Goal: Navigation & Orientation: Find specific page/section

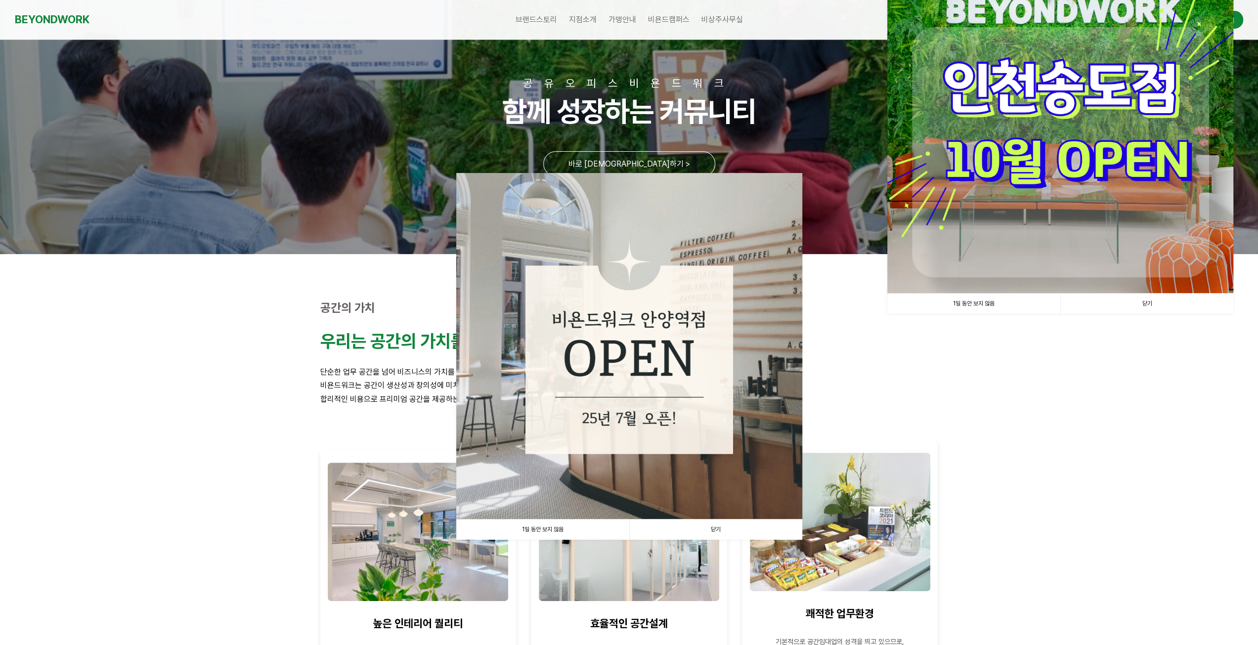
scroll to position [99, 0]
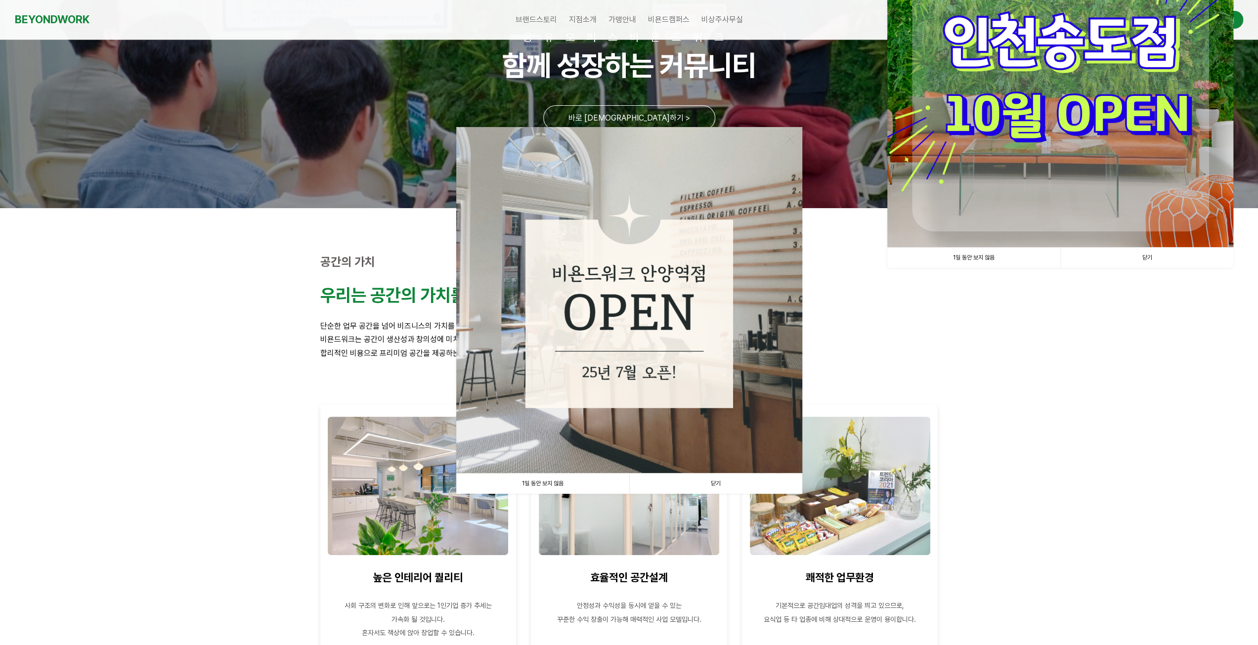
click at [548, 482] on link "1일 동안 보지 않음" at bounding box center [542, 483] width 173 height 20
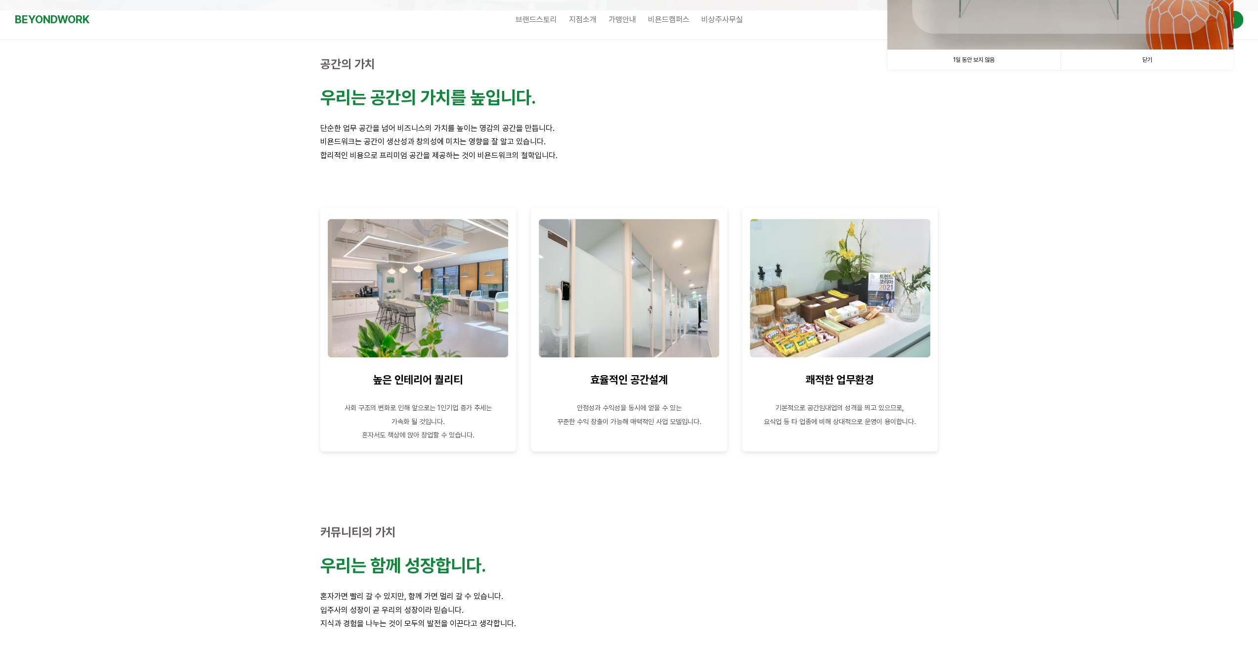
scroll to position [0, 0]
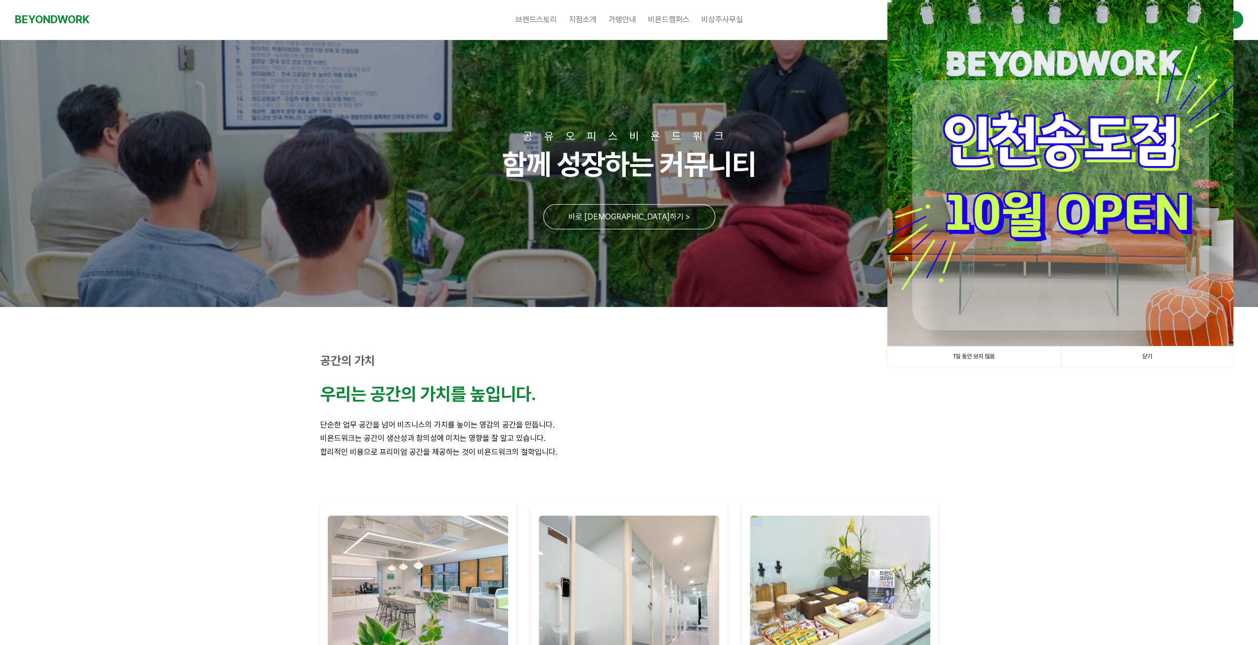
click at [964, 362] on link "1일 동안 보지 않음" at bounding box center [973, 356] width 173 height 20
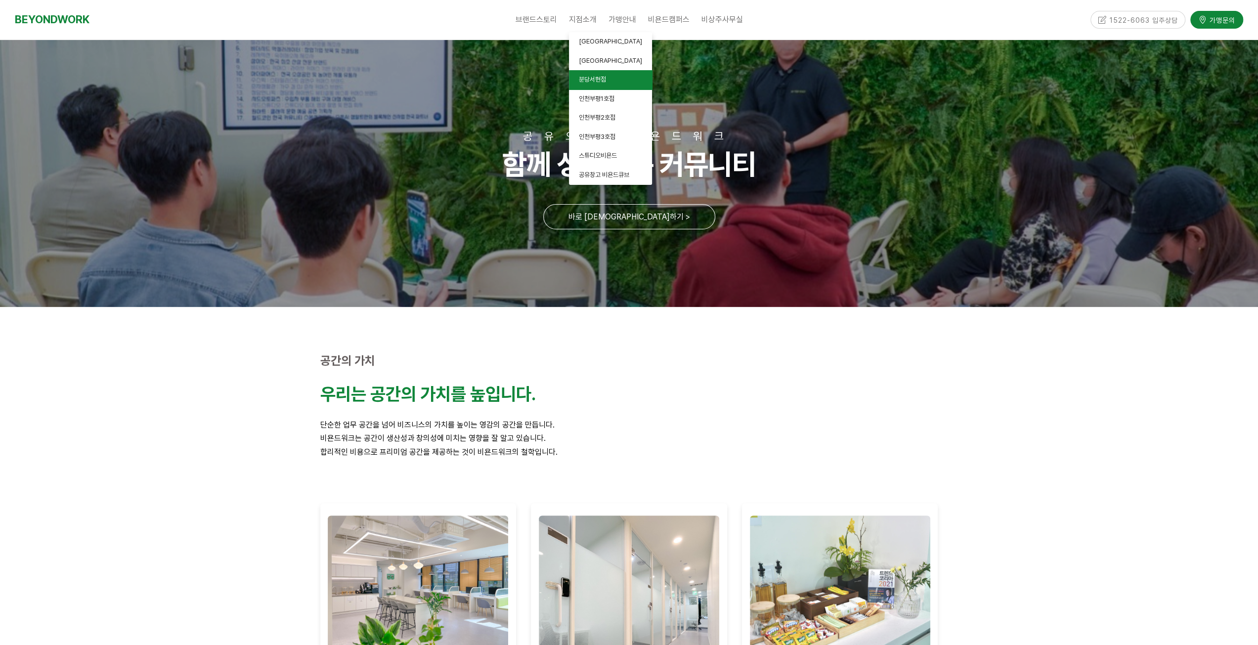
click at [600, 80] on span "분당서현점" at bounding box center [592, 79] width 27 height 7
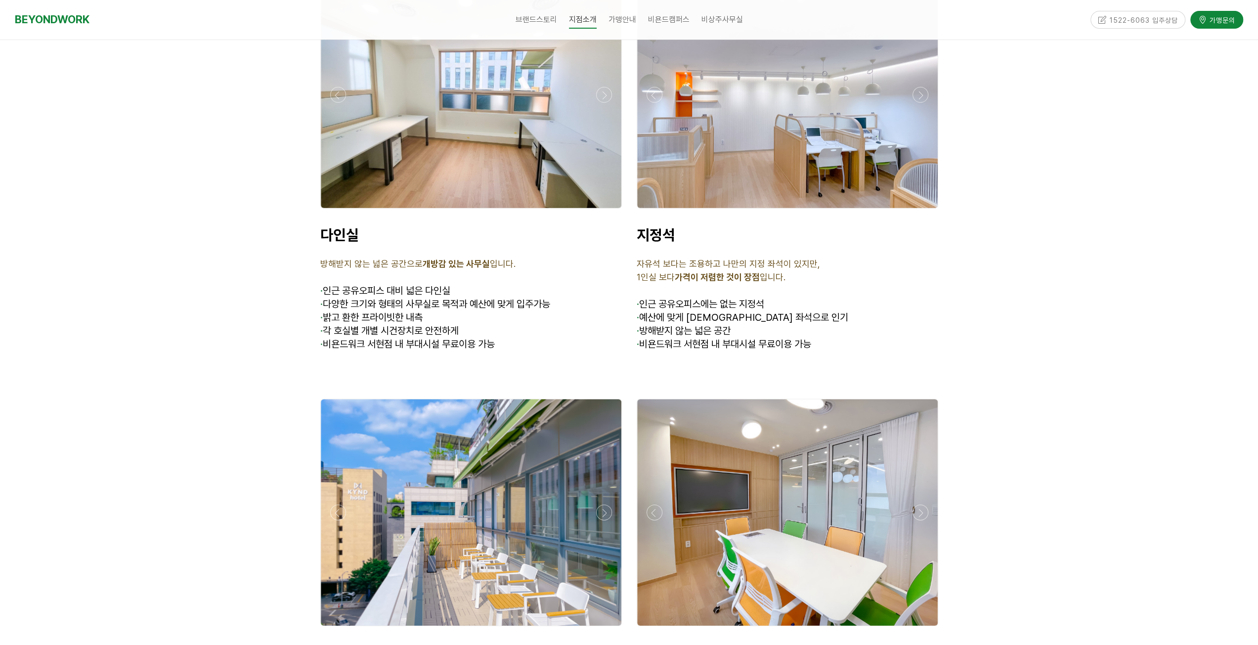
scroll to position [2866, 0]
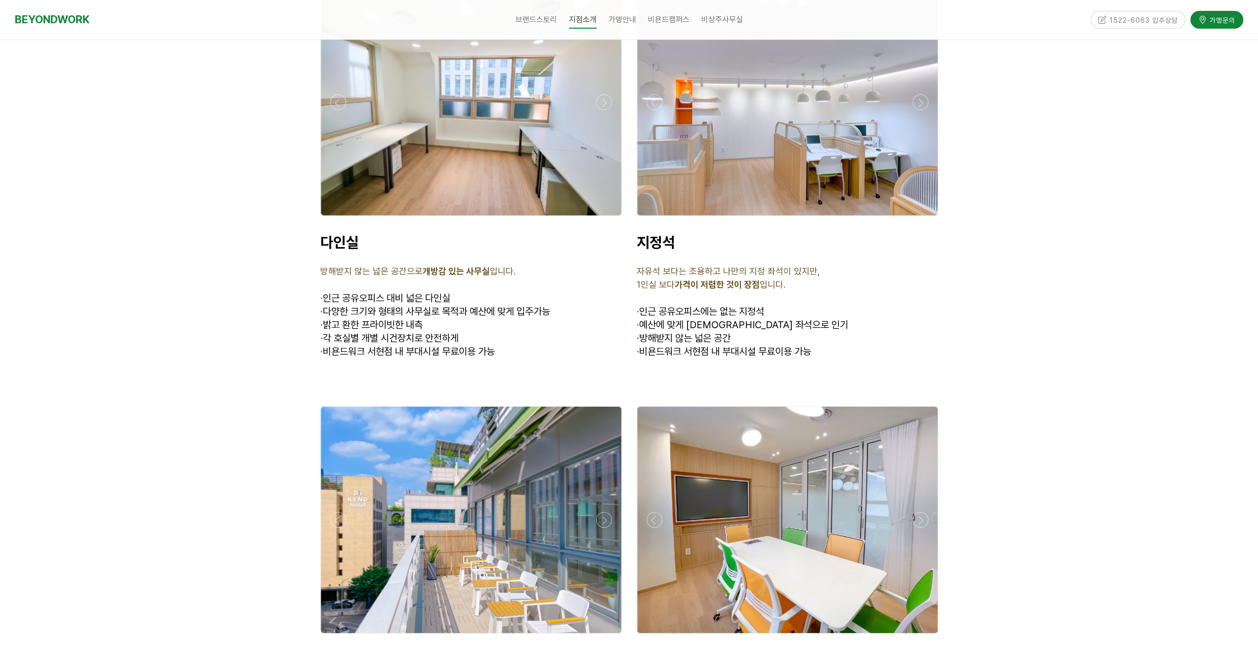
click at [404, 158] on div at bounding box center [471, 102] width 300 height 226
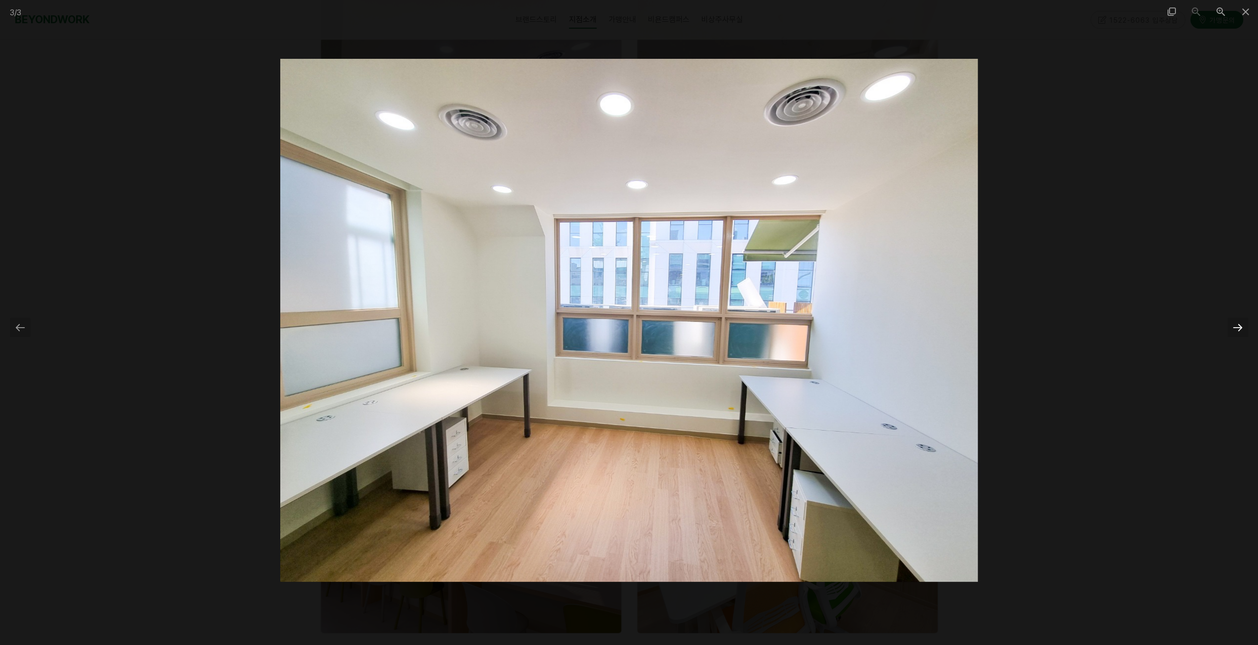
click at [1237, 329] on div at bounding box center [1237, 327] width 21 height 19
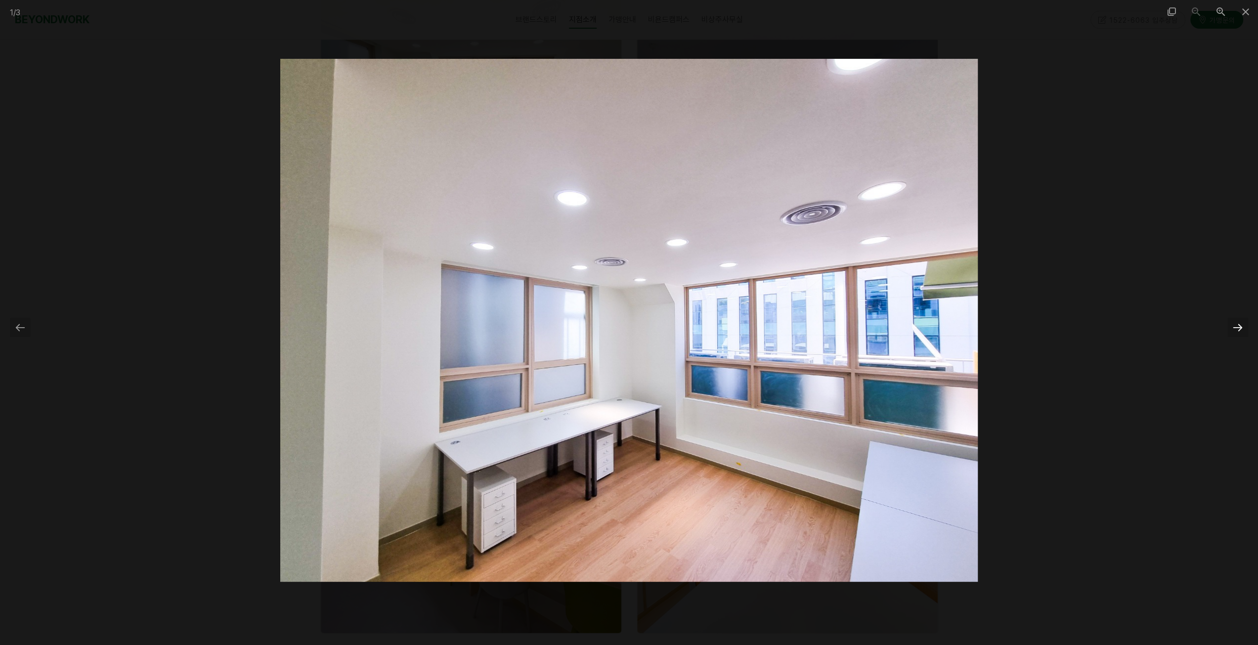
click at [1237, 329] on div at bounding box center [1237, 327] width 21 height 19
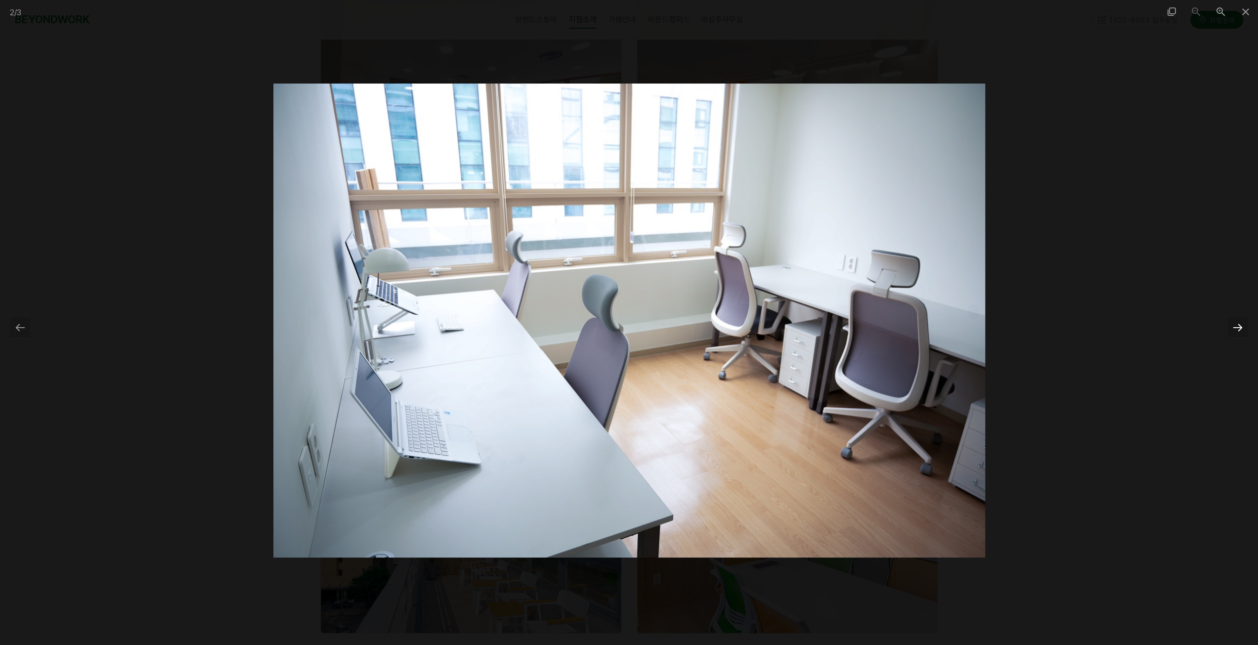
click at [1237, 329] on div at bounding box center [1237, 327] width 21 height 19
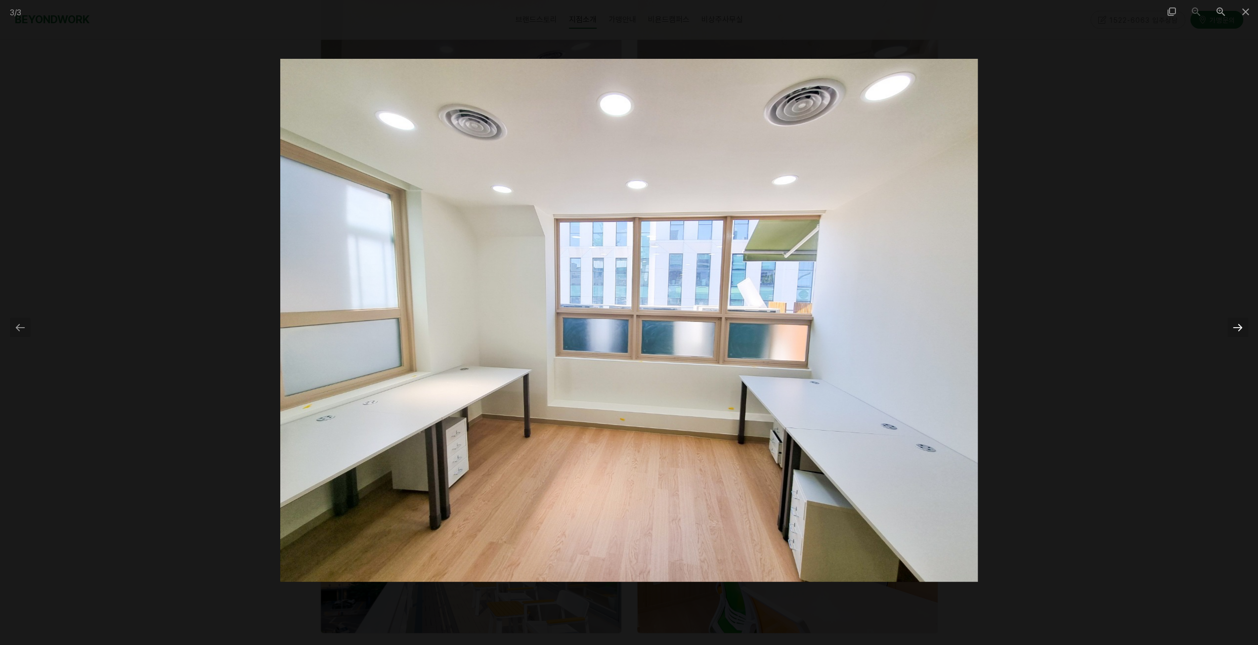
click at [1237, 329] on div at bounding box center [1237, 327] width 21 height 19
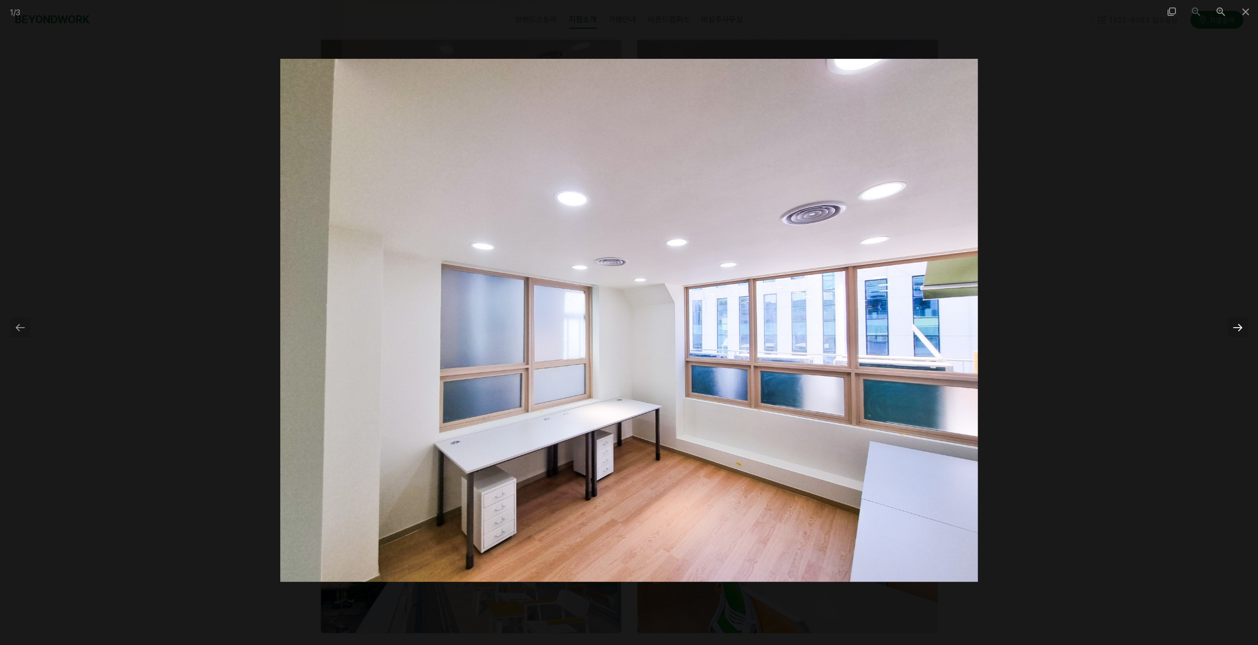
click at [1237, 329] on div at bounding box center [1237, 327] width 21 height 19
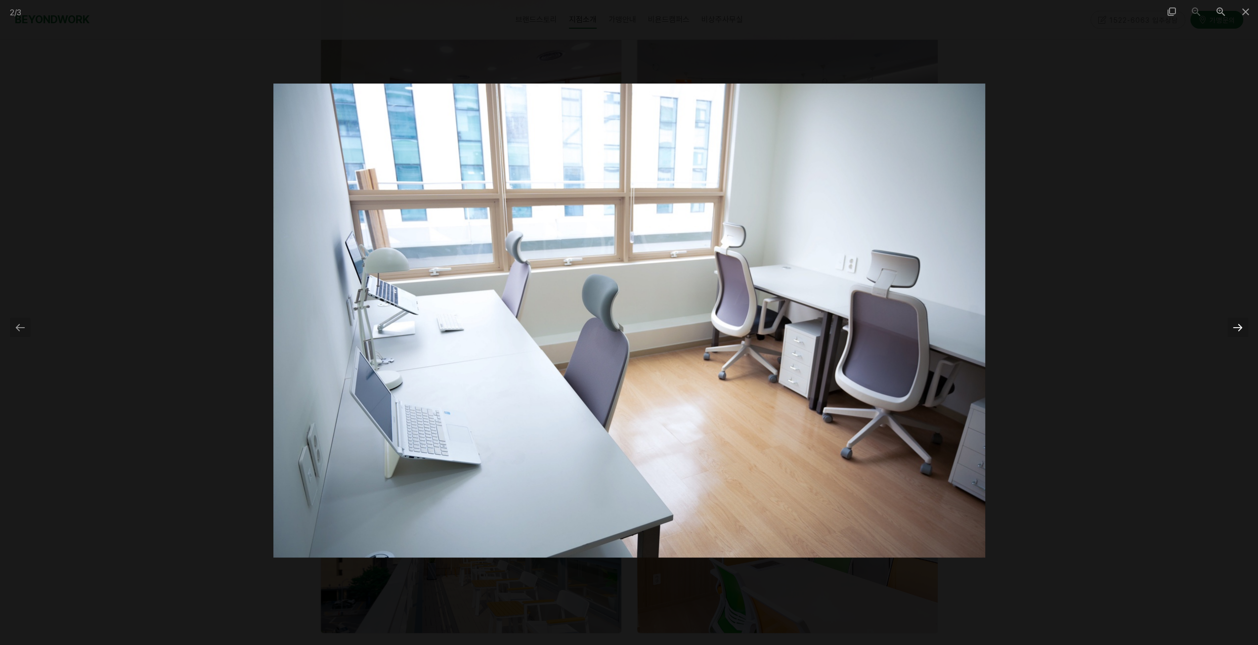
click at [1237, 329] on div at bounding box center [1237, 327] width 21 height 19
